Goal: Information Seeking & Learning: Find specific fact

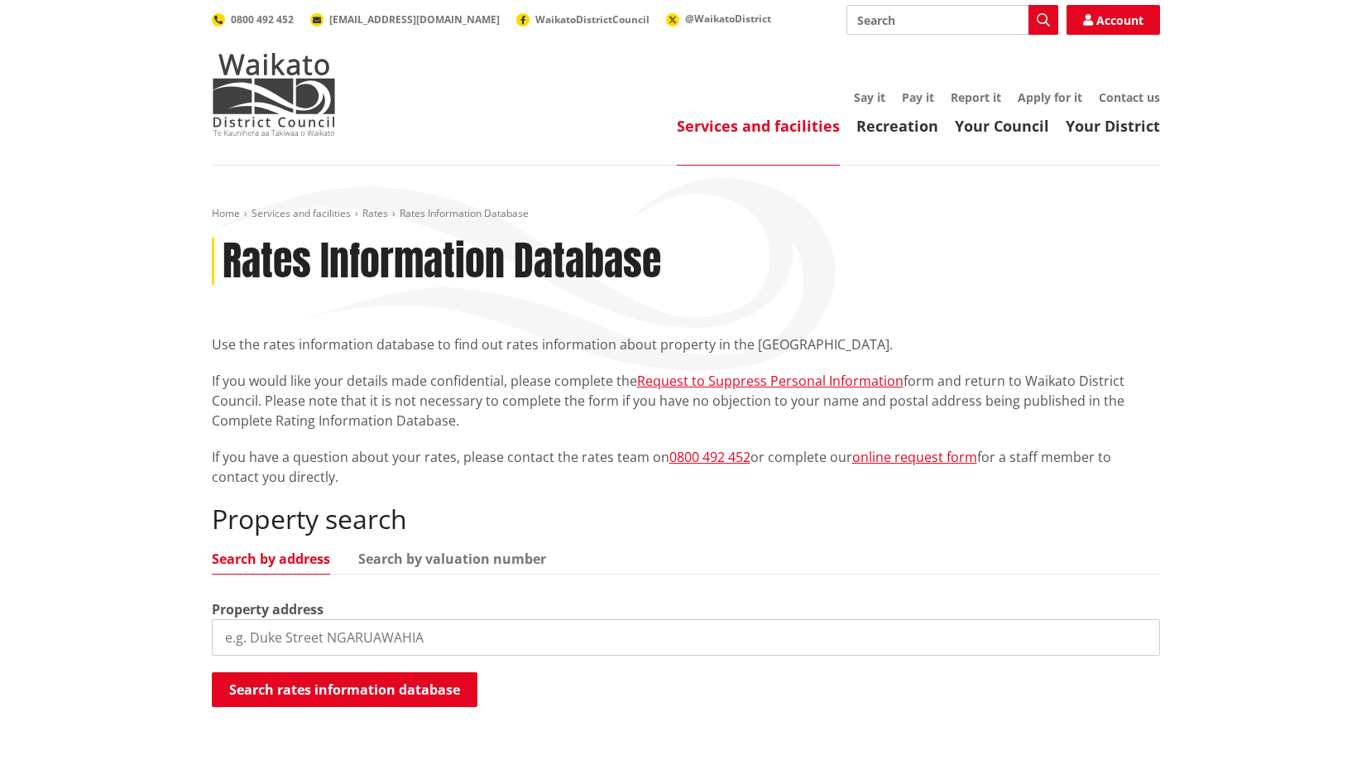
click at [549, 647] on input "search" at bounding box center [686, 637] width 948 height 36
type input "[STREET_ADDRESS]"
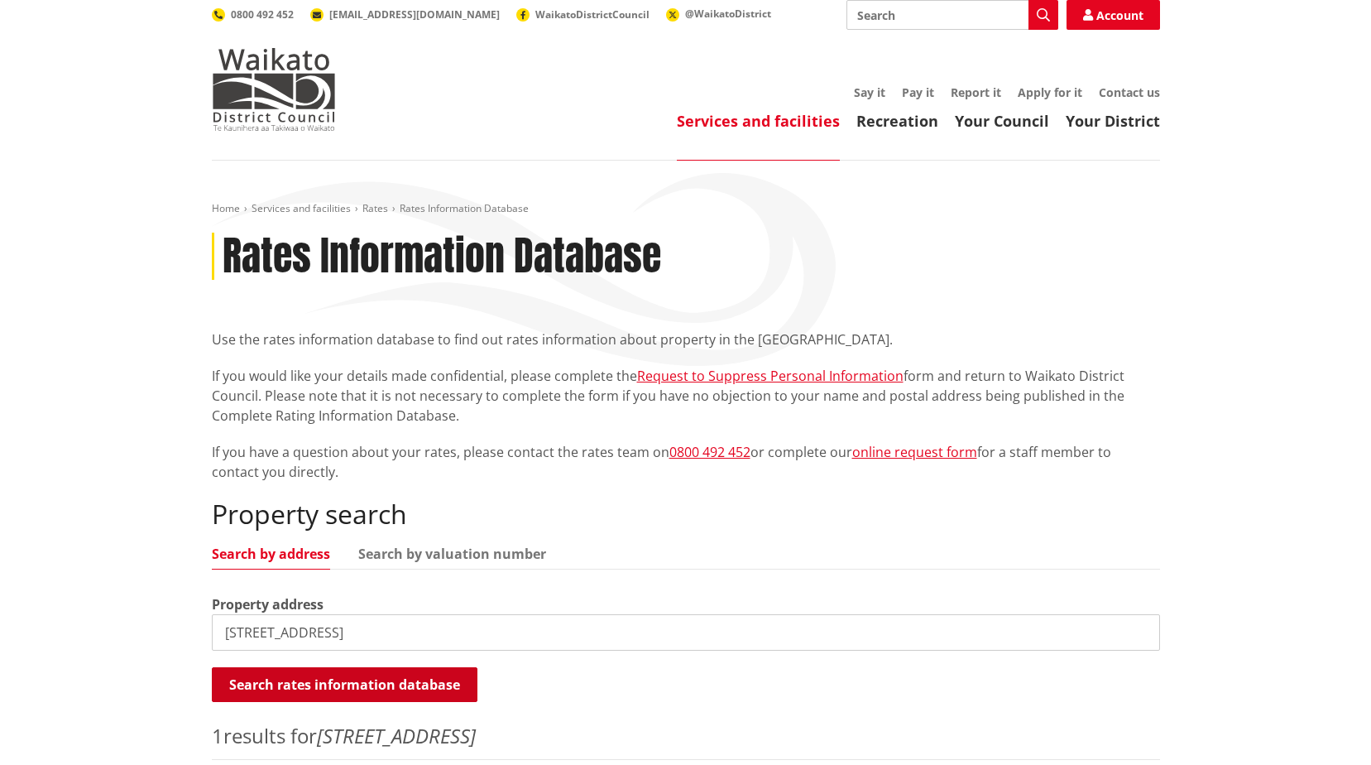
scroll to position [248, 0]
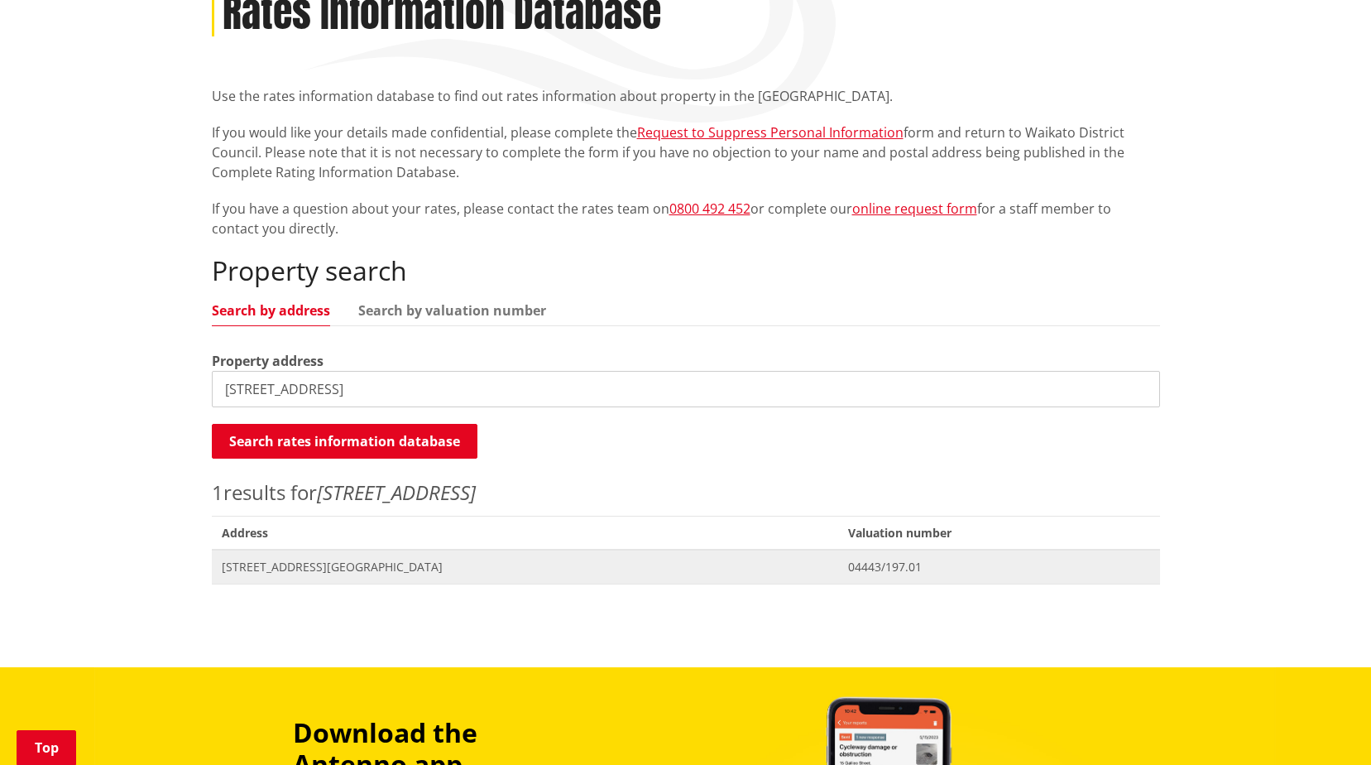
click at [366, 569] on span "[STREET_ADDRESS][GEOGRAPHIC_DATA]" at bounding box center [525, 567] width 607 height 17
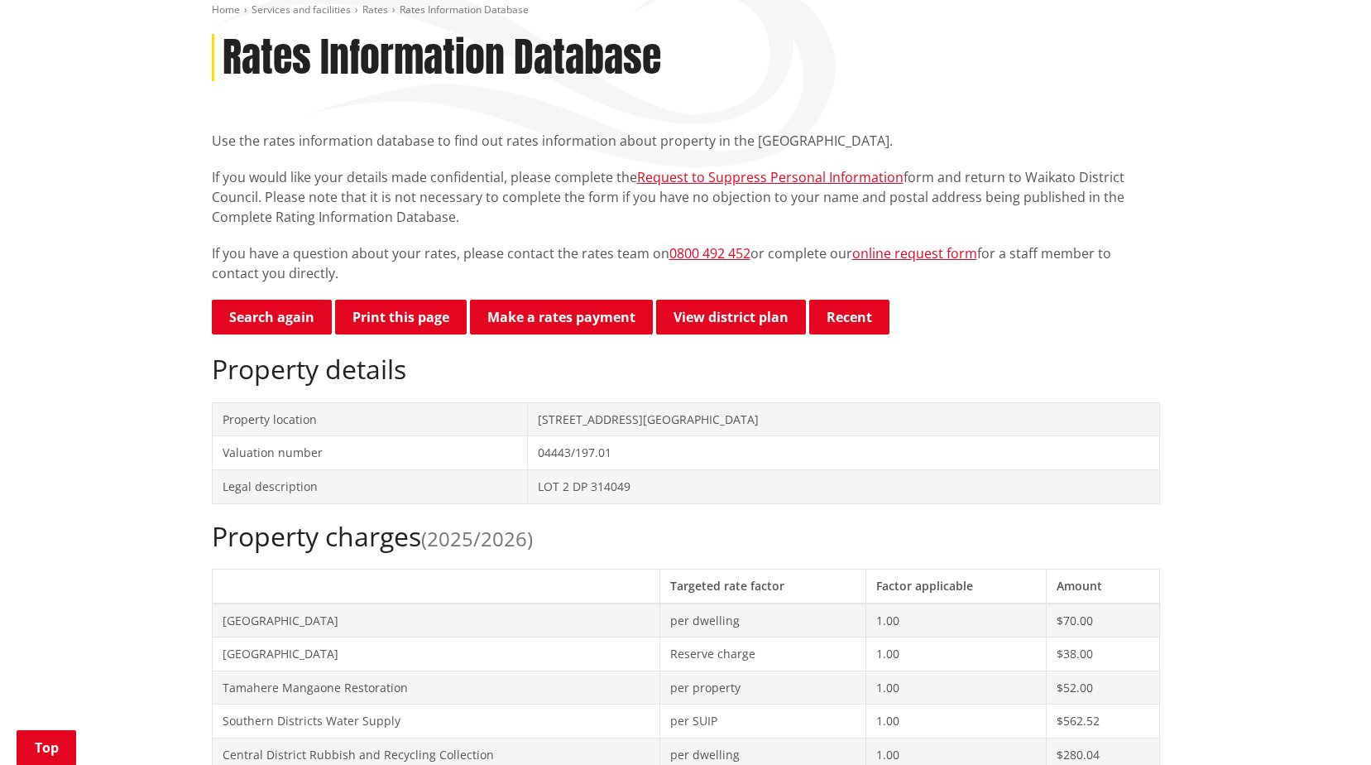
scroll to position [497, 0]
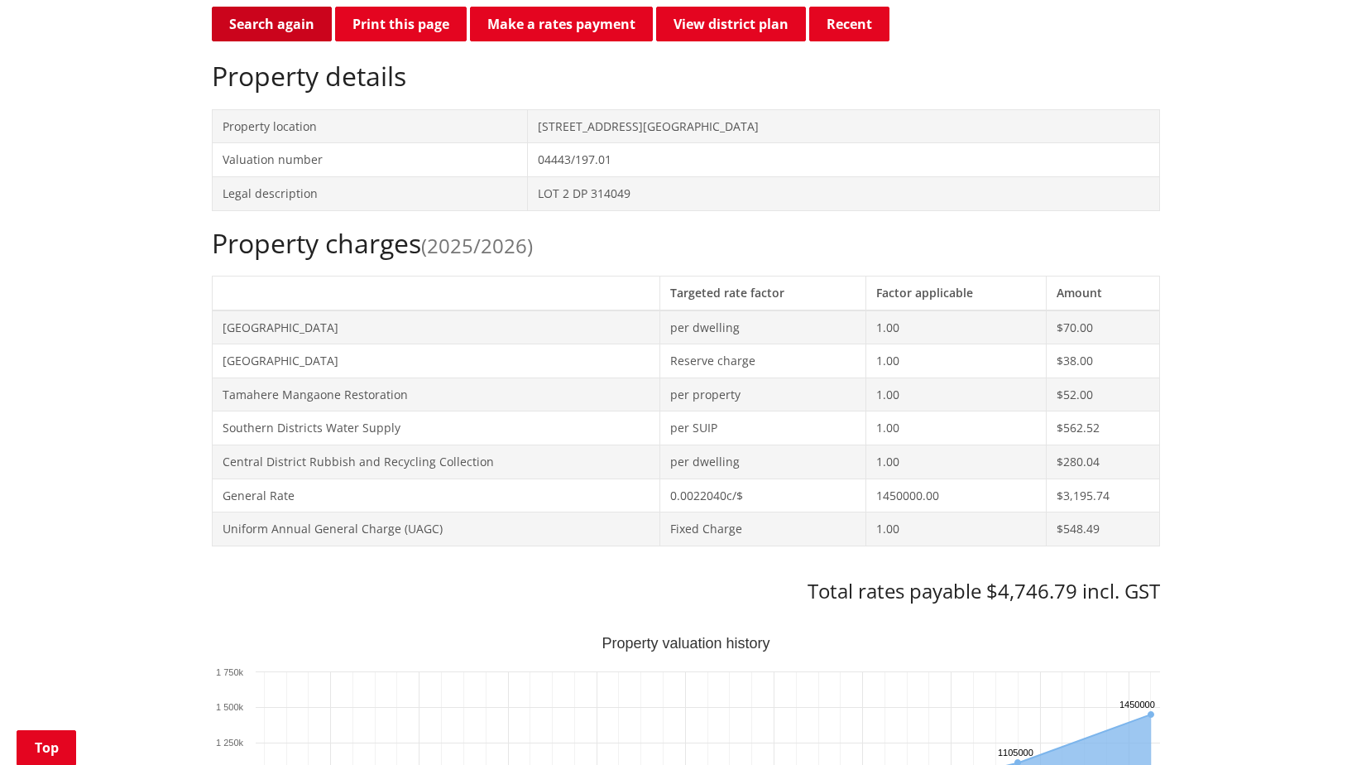
click at [276, 13] on link "Search again" at bounding box center [272, 24] width 120 height 35
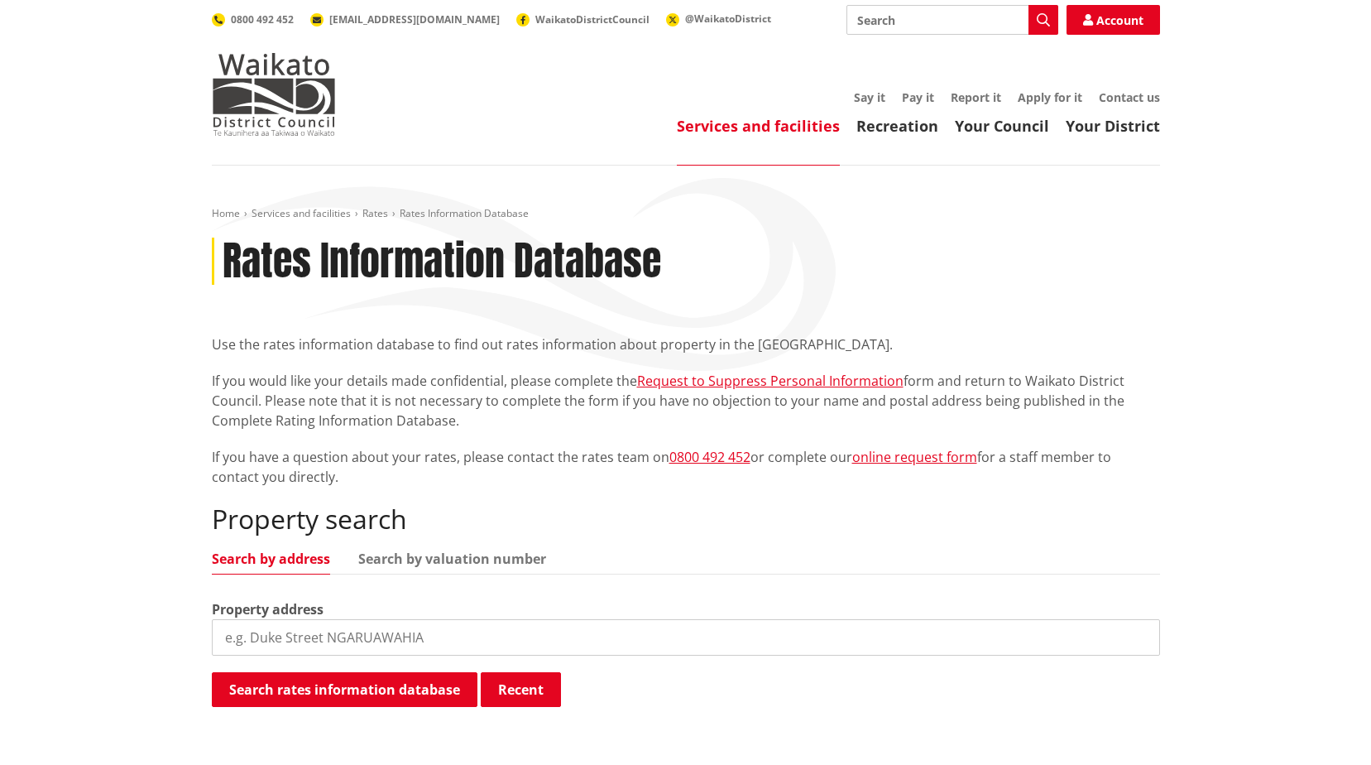
drag, startPoint x: 639, startPoint y: 629, endPoint x: 601, endPoint y: 547, distance: 90.3
click at [637, 629] on input "search" at bounding box center [686, 637] width 948 height 36
type input "[STREET_ADDRESS]"
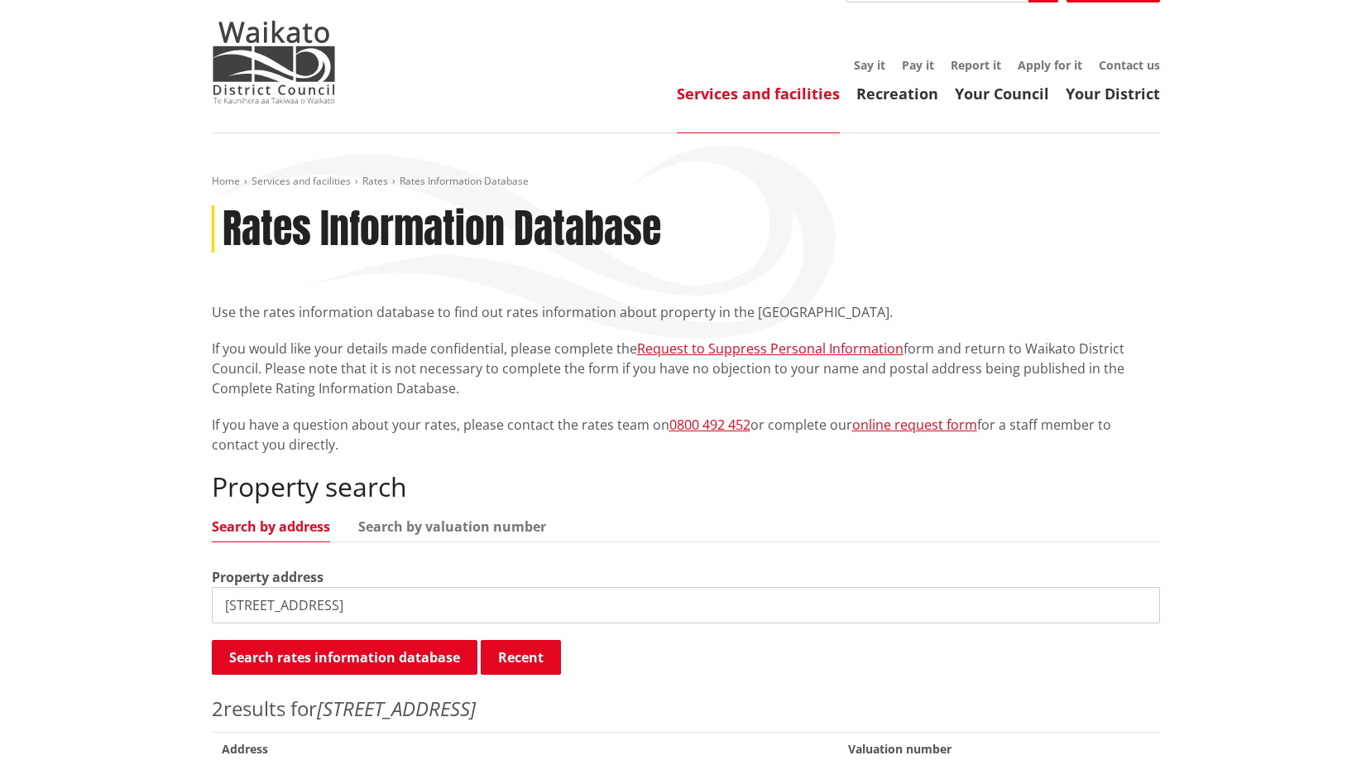
scroll to position [497, 0]
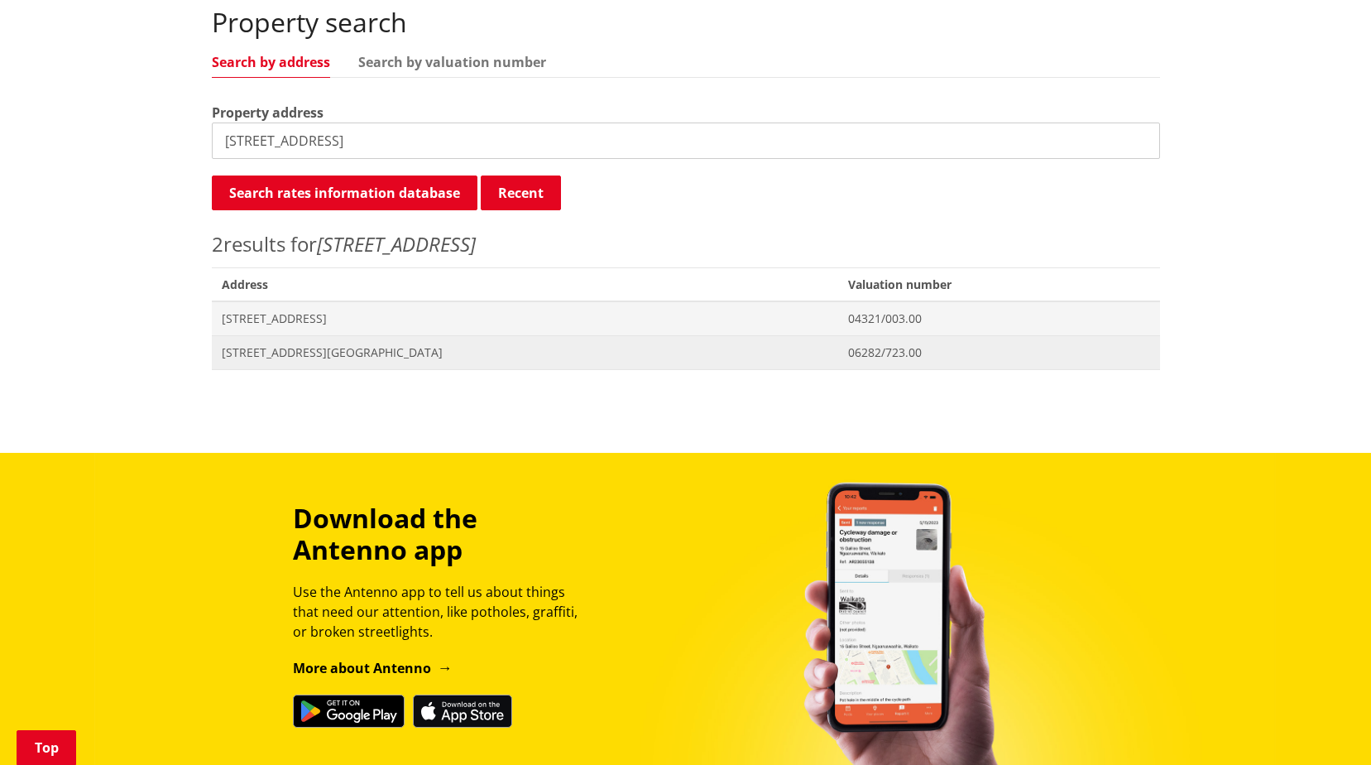
click at [397, 358] on span "[STREET_ADDRESS][GEOGRAPHIC_DATA]" at bounding box center [525, 352] width 607 height 17
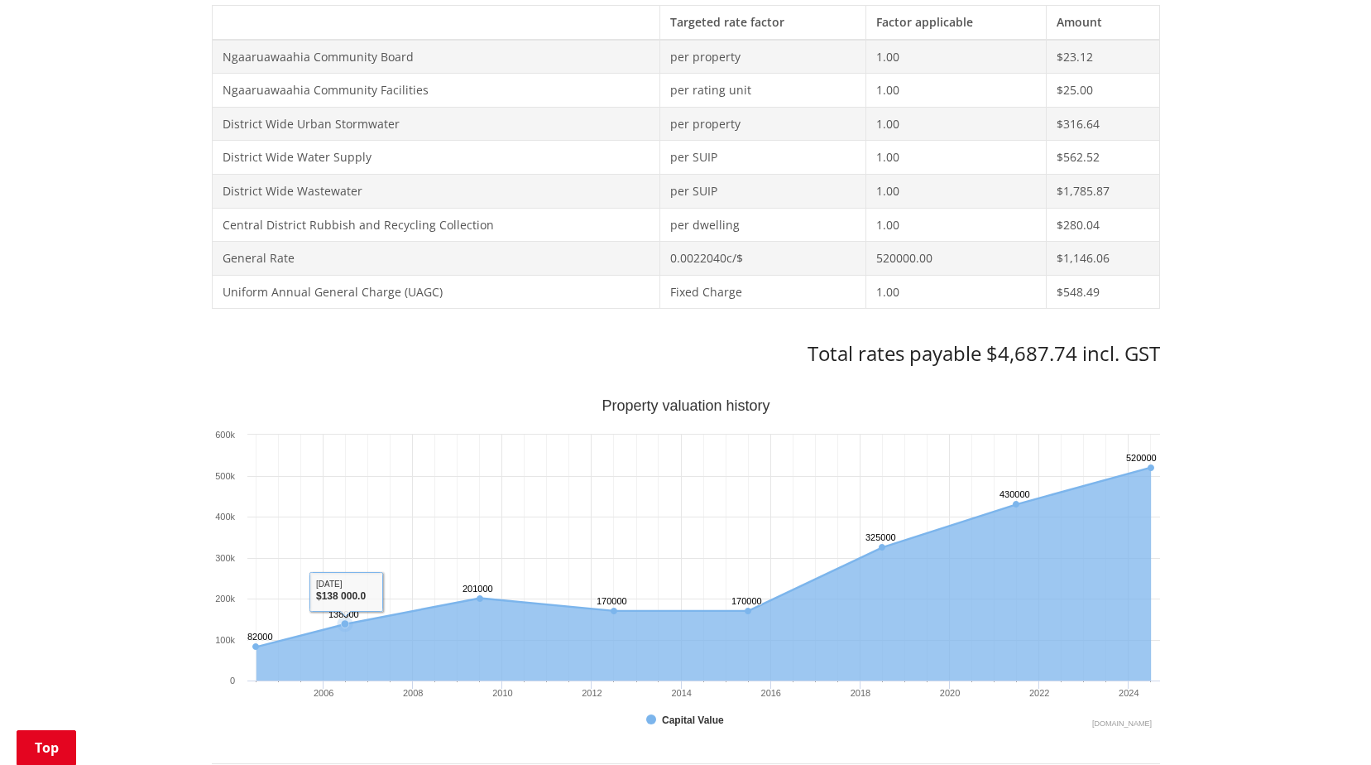
scroll to position [910, 0]
